Goal: Task Accomplishment & Management: Manage account settings

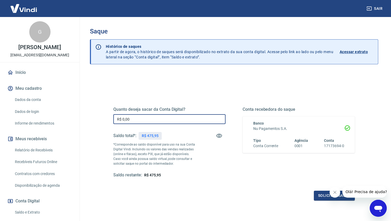
click at [134, 120] on input "R$ 0,00" at bounding box center [169, 119] width 112 height 10
type input "R$ 475,95"
click at [325, 199] on button "Solicitar saque" at bounding box center [334, 196] width 41 height 10
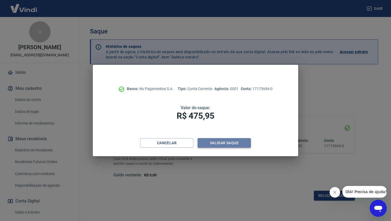
click at [235, 142] on button "Validar saque" at bounding box center [224, 143] width 53 height 10
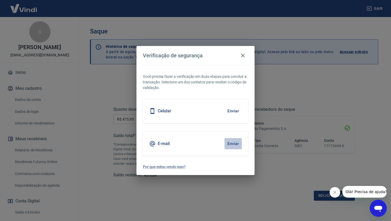
click at [236, 146] on button "Enviar" at bounding box center [233, 143] width 17 height 11
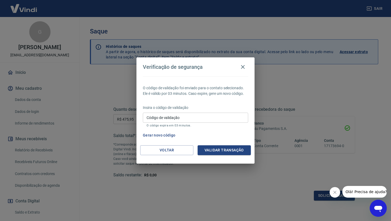
click at [183, 115] on input "Código de validação" at bounding box center [195, 118] width 105 height 10
paste input "465127"
type input "465127"
click at [217, 150] on button "Validar transação" at bounding box center [224, 151] width 53 height 10
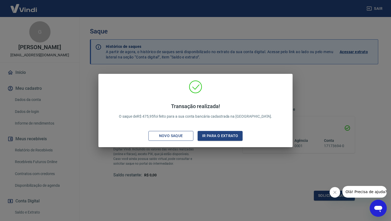
click at [166, 136] on div "Novo saque" at bounding box center [171, 136] width 37 height 7
